Goal: Answer question/provide support

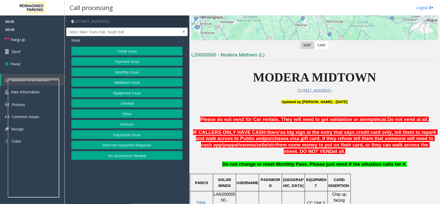
scroll to position [193, 0]
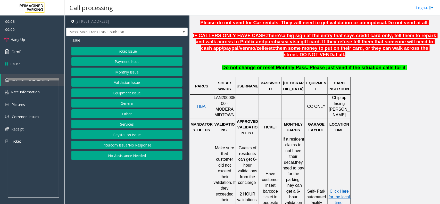
click at [223, 100] on span "LAN20000500 - MODERA MIDTOWN" at bounding box center [225, 106] width 22 height 22
copy span "LAN20000500"
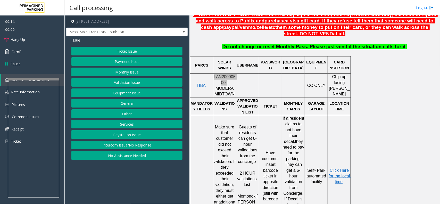
scroll to position [226, 0]
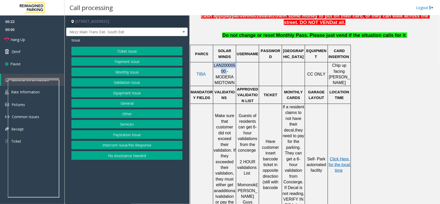
click at [115, 52] on button "Ticket Issue" at bounding box center [126, 51] width 111 height 9
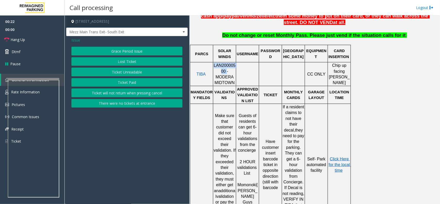
click at [124, 74] on button "Ticket Unreadable" at bounding box center [126, 72] width 111 height 9
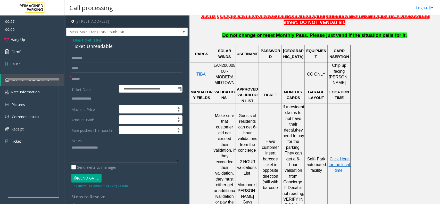
click at [89, 40] on span "Ticket Issue" at bounding box center [91, 39] width 20 height 5
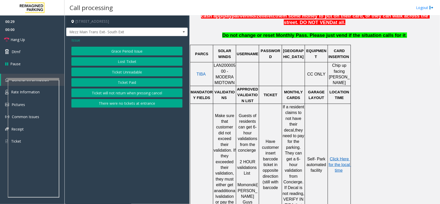
click at [118, 73] on button "Ticket Unreadable" at bounding box center [126, 72] width 111 height 9
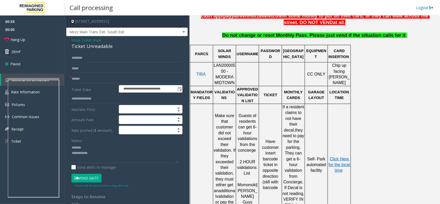
click at [101, 48] on div "Ticket Unreadable" at bounding box center [126, 46] width 111 height 7
click at [117, 159] on textarea at bounding box center [124, 152] width 107 height 19
click at [80, 151] on textarea at bounding box center [124, 152] width 107 height 19
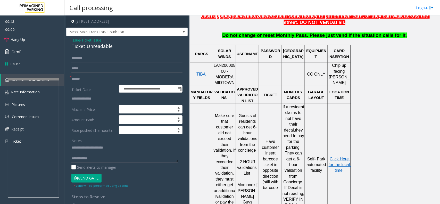
drag, startPoint x: 125, startPoint y: 142, endPoint x: 125, endPoint y: 148, distance: 5.5
click at [125, 144] on div "Notes:" at bounding box center [126, 149] width 111 height 27
drag, startPoint x: 125, startPoint y: 148, endPoint x: 83, endPoint y: 143, distance: 42.0
click at [83, 143] on div "Notes:" at bounding box center [126, 149] width 111 height 27
type textarea "**********"
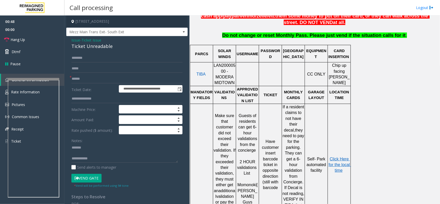
click at [88, 40] on span "Ticket Issue" at bounding box center [91, 39] width 20 height 5
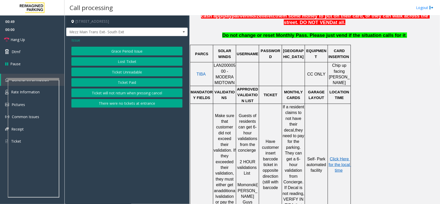
click at [71, 40] on div "Issue Grace Period Issue Lost Ticket Ticket Unreadable Ticket Paid Ticket will …" at bounding box center [126, 73] width 121 height 74
click at [76, 40] on span "Issue" at bounding box center [75, 39] width 9 height 5
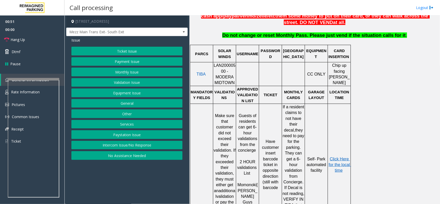
click at [124, 85] on button "Validation Issue" at bounding box center [126, 82] width 111 height 9
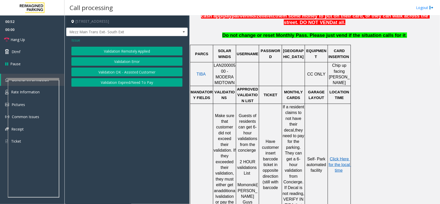
click at [121, 59] on button "Validation Error" at bounding box center [126, 61] width 111 height 9
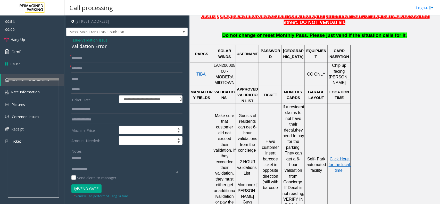
scroll to position [97, 0]
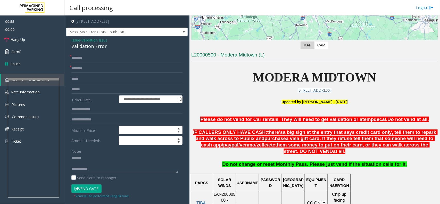
click at [274, 81] on span "MODERA MIDTOWN" at bounding box center [314, 77] width 123 height 14
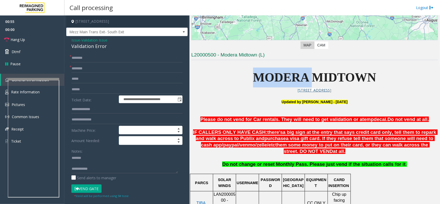
click at [274, 81] on span "MODERA MIDTOWN" at bounding box center [314, 77] width 123 height 14
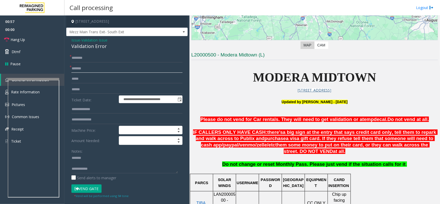
type input "******"
click at [89, 59] on input "text" at bounding box center [126, 58] width 111 height 9
click at [91, 91] on input "text" at bounding box center [126, 89] width 111 height 9
click at [83, 45] on div "Validation Error" at bounding box center [126, 46] width 111 height 7
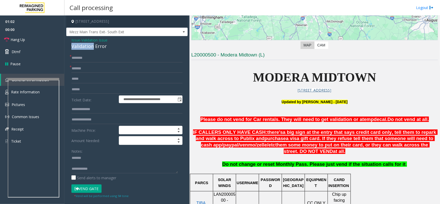
click at [84, 46] on div "Validation Error" at bounding box center [126, 46] width 111 height 7
click at [86, 46] on div "Validation Error" at bounding box center [126, 46] width 111 height 7
click at [104, 166] on textarea at bounding box center [124, 163] width 107 height 19
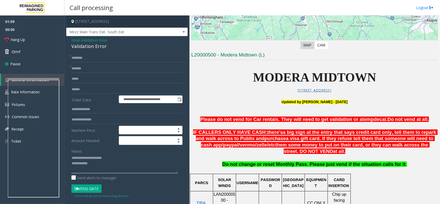
type textarea "**********"
click at [89, 109] on input "text" at bounding box center [126, 109] width 111 height 9
type input "******"
click at [79, 89] on input "text" at bounding box center [126, 89] width 111 height 9
click at [86, 88] on input "text" at bounding box center [126, 89] width 111 height 9
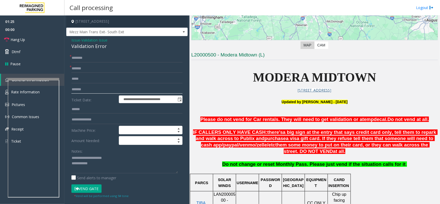
type input "*******"
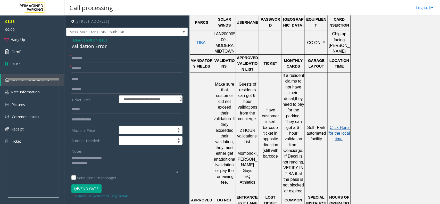
scroll to position [258, 0]
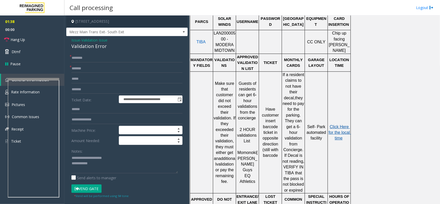
click at [346, 125] on span "Click Here for the local time" at bounding box center [340, 133] width 22 height 16
click at [85, 57] on input "text" at bounding box center [126, 58] width 111 height 9
drag, startPoint x: 86, startPoint y: 187, endPoint x: 87, endPoint y: 154, distance: 33.8
click at [86, 187] on button "Vend Gate" at bounding box center [86, 188] width 30 height 9
click at [93, 59] on input "*******" at bounding box center [126, 58] width 111 height 9
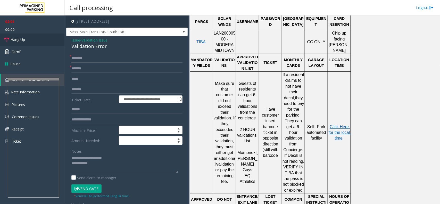
type input "*******"
click at [45, 35] on link "Hang Up" at bounding box center [32, 40] width 64 height 12
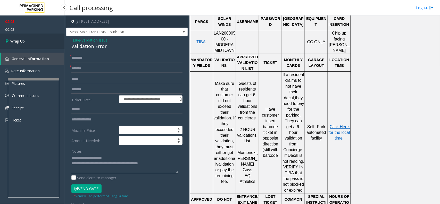
type textarea "**********"
click at [32, 38] on link "Wrap Up" at bounding box center [32, 41] width 64 height 15
